Goal: Information Seeking & Learning: Find specific fact

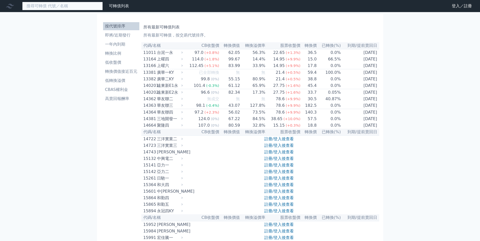
click at [60, 8] on input at bounding box center [62, 6] width 81 height 9
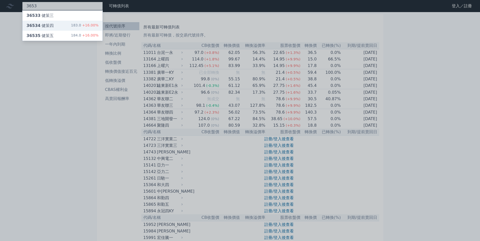
type input "3653"
click at [66, 23] on div "36534 健策四 183.0 +16.00%" at bounding box center [62, 26] width 80 height 10
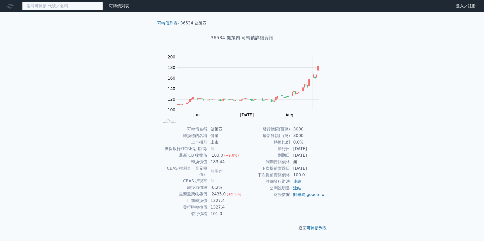
click at [54, 6] on input at bounding box center [62, 6] width 81 height 9
click at [75, 6] on input at bounding box center [62, 6] width 81 height 9
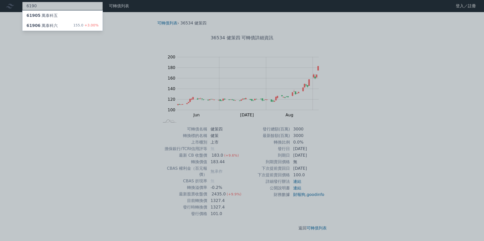
type input "6190"
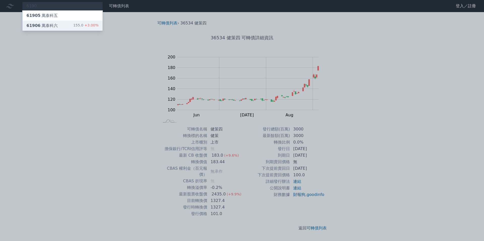
click at [64, 25] on div "61906 萬泰科六 155.0 +3.00%" at bounding box center [62, 26] width 80 height 10
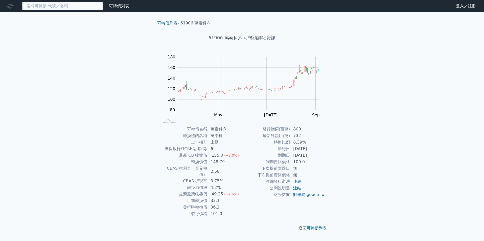
click at [73, 7] on input at bounding box center [62, 6] width 81 height 9
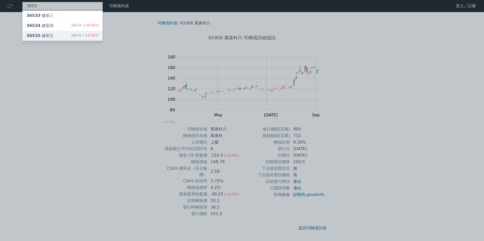
type input "3653"
click at [63, 35] on div "36535 健策五 184.0 +16.00%" at bounding box center [62, 36] width 80 height 10
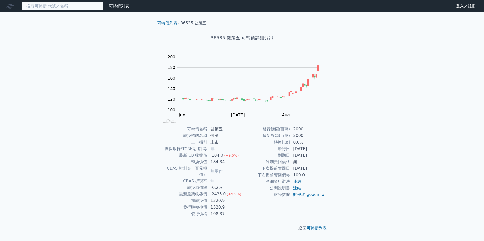
click at [74, 8] on input at bounding box center [62, 6] width 81 height 9
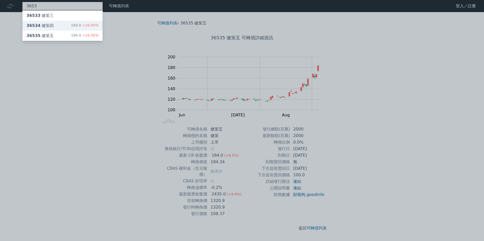
type input "3653"
click at [54, 25] on div "36534 健策四 183.0 +16.00%" at bounding box center [62, 26] width 80 height 10
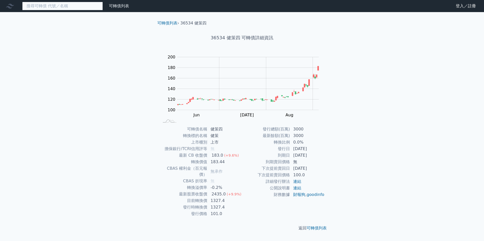
click at [59, 4] on input at bounding box center [62, 6] width 81 height 9
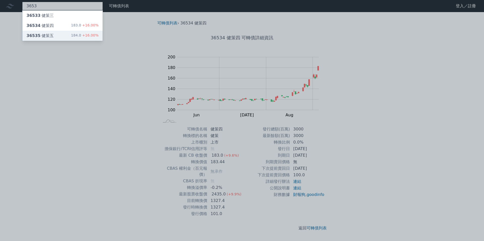
type input "3653"
click at [68, 35] on div "36535 健策五 184.0 +16.00%" at bounding box center [62, 36] width 80 height 10
